Goal: Navigation & Orientation: Understand site structure

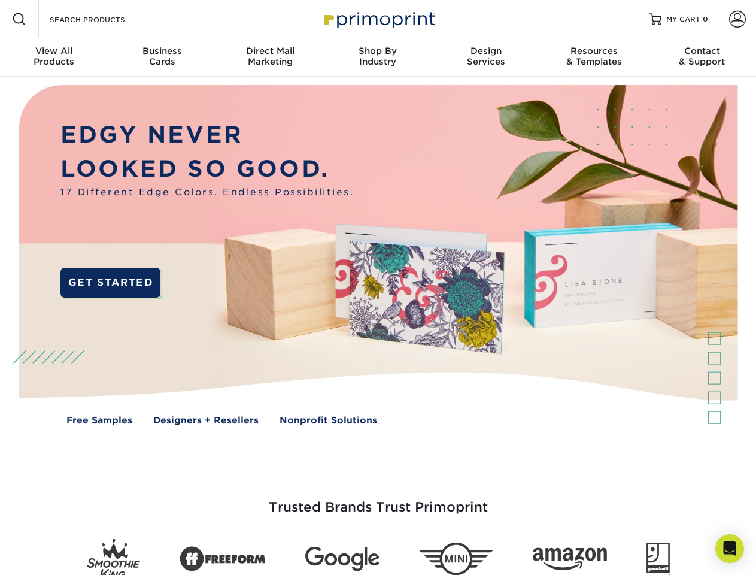
click at [378, 287] on img at bounding box center [378, 264] width 748 height 374
click at [19, 19] on span at bounding box center [19, 19] width 14 height 14
click at [737, 19] on span at bounding box center [737, 19] width 17 height 17
click at [54, 57] on div "View All Products" at bounding box center [54, 56] width 108 height 22
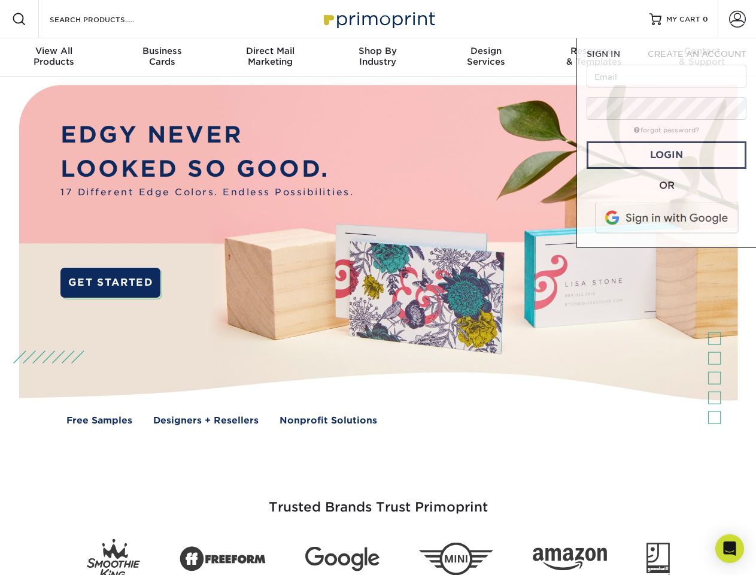
click at [162, 57] on div "Business Cards" at bounding box center [162, 56] width 108 height 22
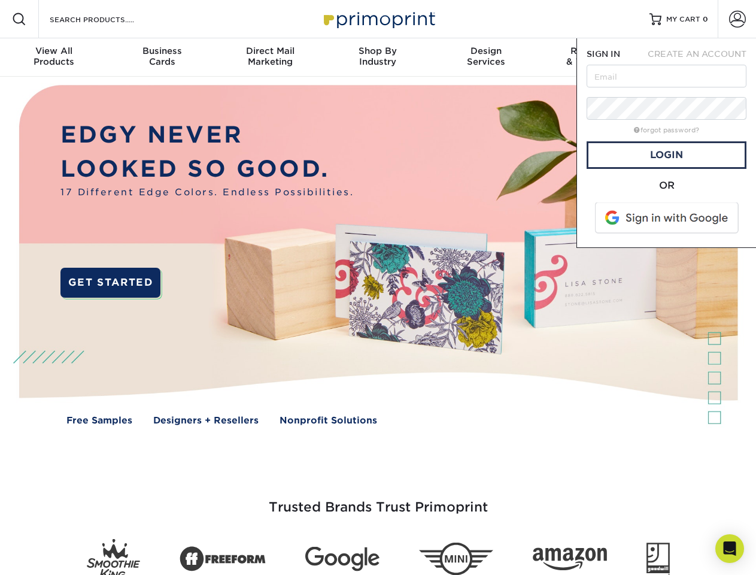
click at [270, 57] on div "Direct Mail Marketing" at bounding box center [270, 56] width 108 height 22
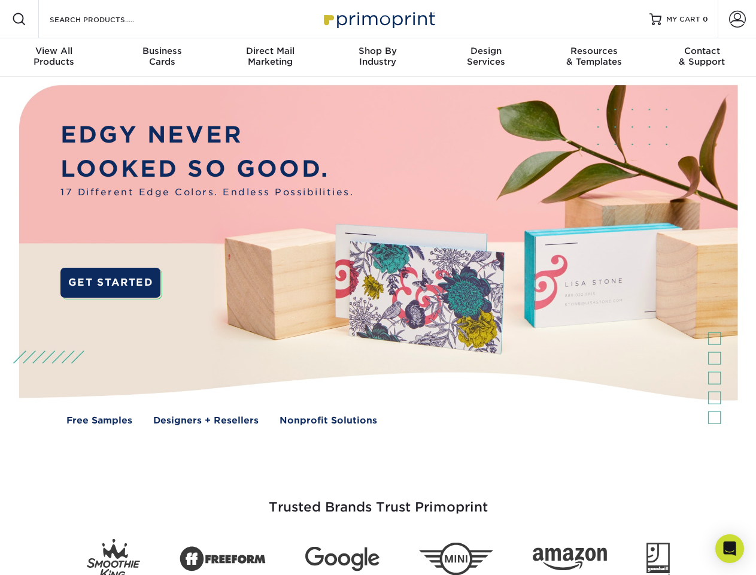
click at [378, 57] on div "Shop By Industry" at bounding box center [378, 56] width 108 height 22
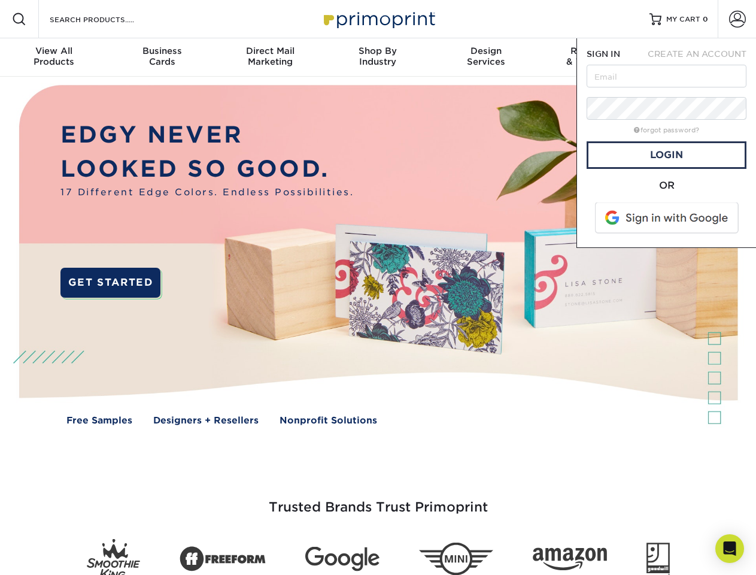
click at [486, 57] on div "Design Services" at bounding box center [486, 56] width 108 height 22
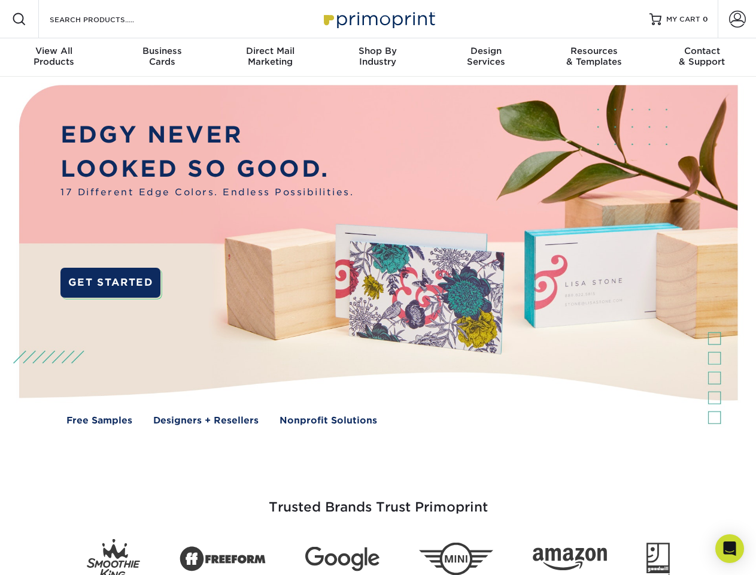
click at [594, 57] on span "SIGN IN" at bounding box center [603, 54] width 34 height 10
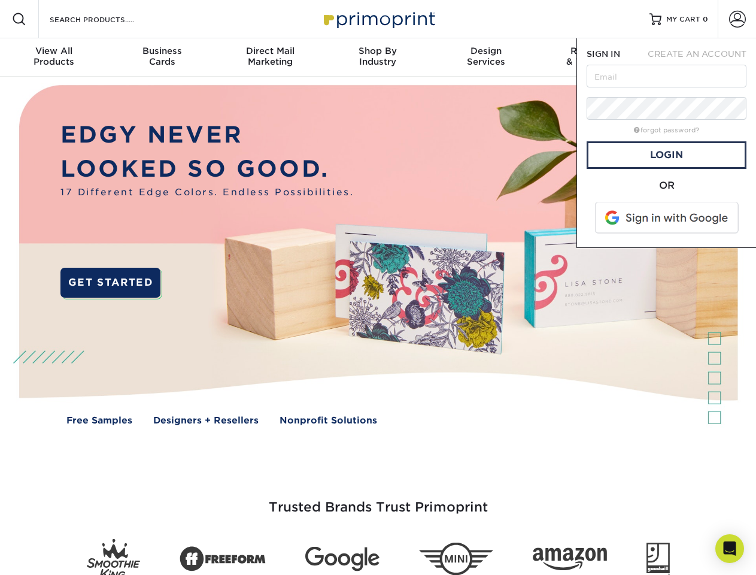
click at [702, 57] on div "Contact & Support" at bounding box center [702, 56] width 108 height 22
